Goal: Information Seeking & Learning: Understand process/instructions

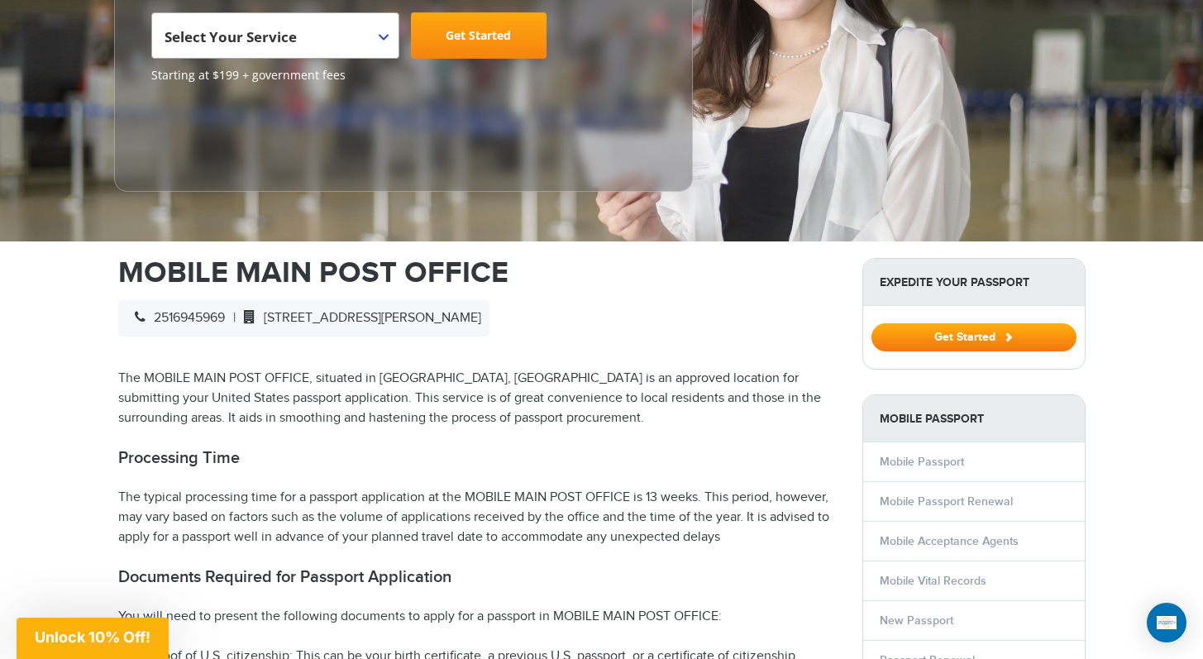
scroll to position [307, 0]
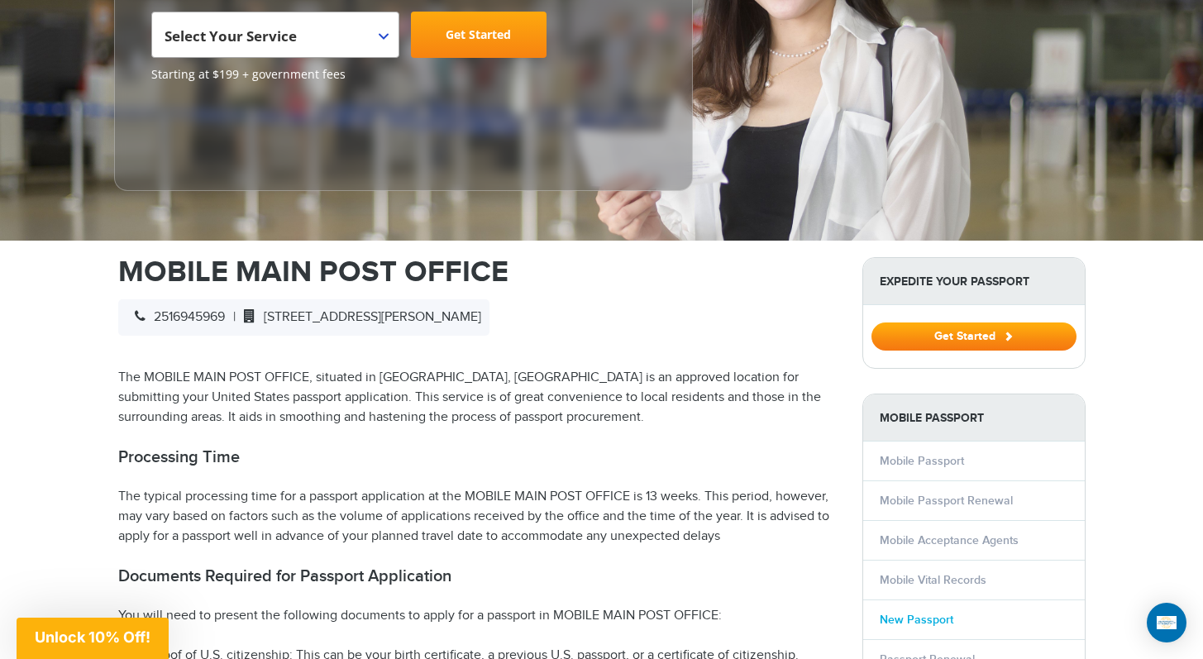
click at [925, 615] on link "New Passport" at bounding box center [917, 620] width 74 height 14
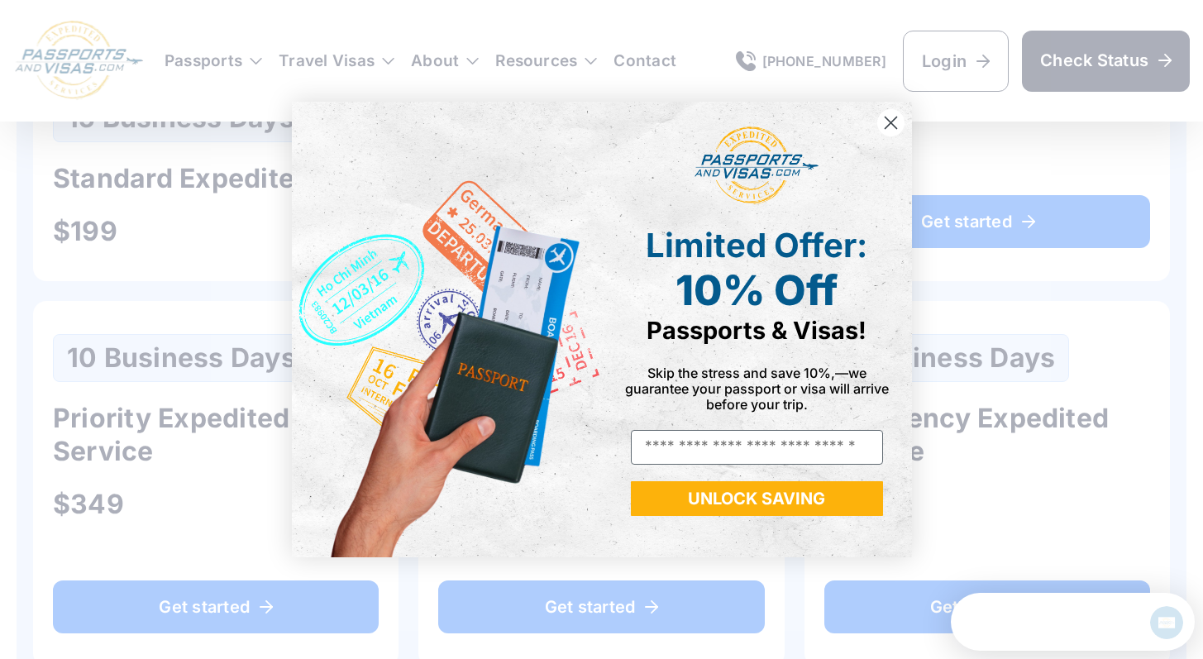
click at [894, 115] on circle "Close dialog" at bounding box center [890, 122] width 27 height 27
